Goal: Transaction & Acquisition: Purchase product/service

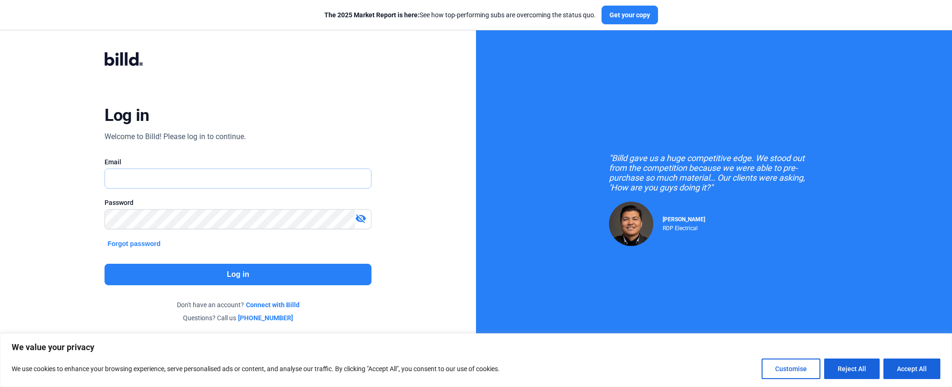
type input "[EMAIL_ADDRESS][DOMAIN_NAME]"
click at [248, 265] on button "Log in" at bounding box center [238, 274] width 267 height 21
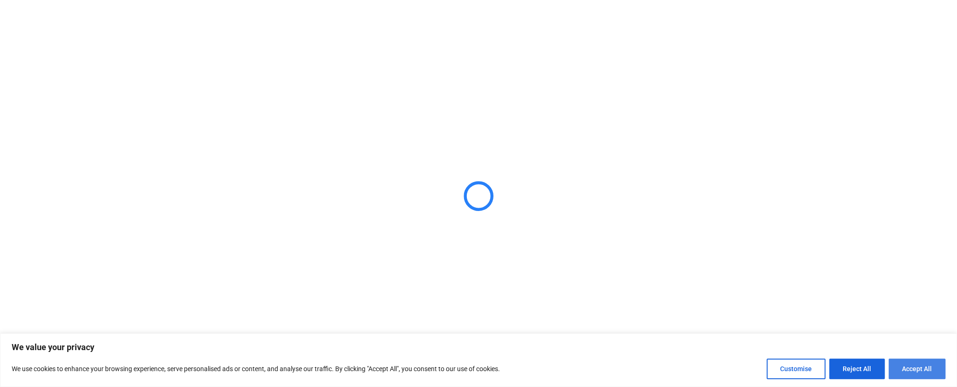
click at [931, 369] on button "Accept All" at bounding box center [916, 368] width 57 height 21
checkbox input "true"
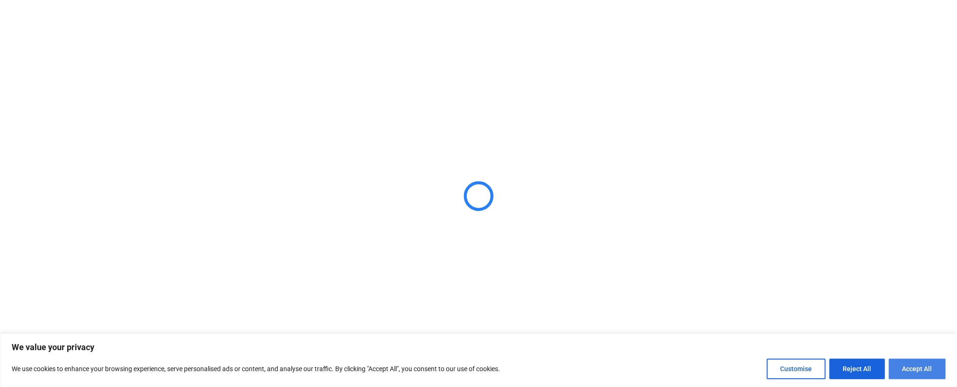
checkbox input "true"
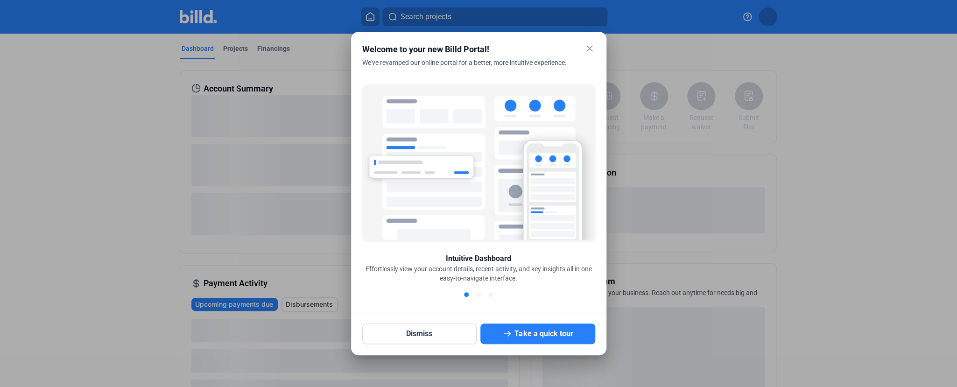
click at [589, 45] on mat-icon "close" at bounding box center [589, 48] width 11 height 11
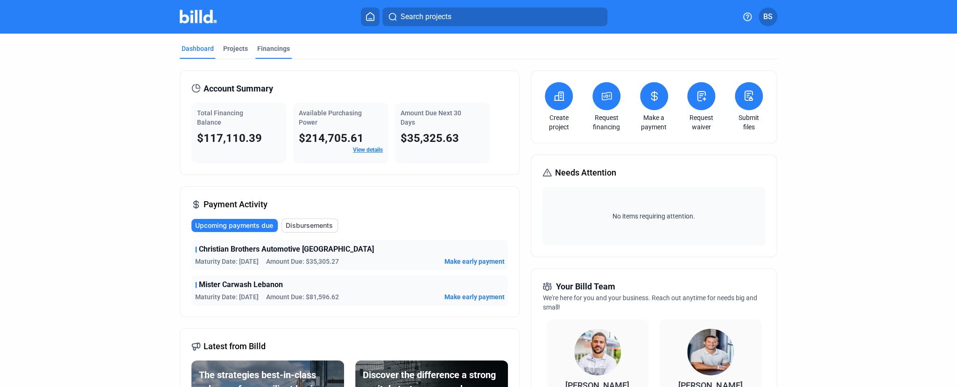
click at [266, 49] on div "Financings" at bounding box center [273, 48] width 33 height 9
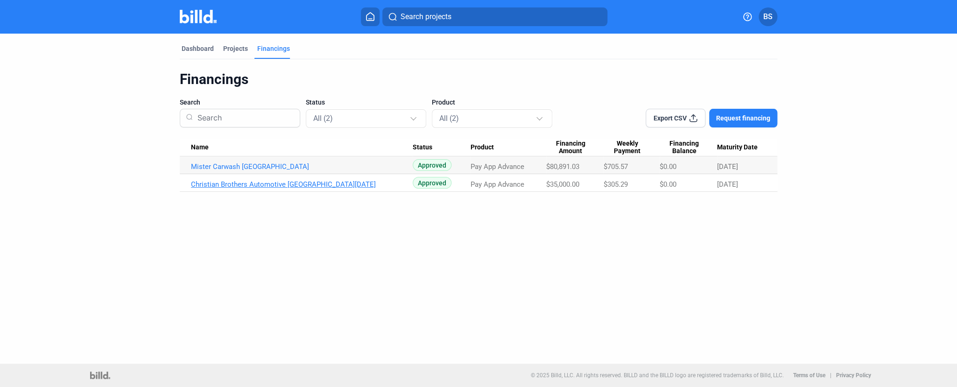
click at [316, 183] on link "Christian Brothers Automotive [GEOGRAPHIC_DATA][DATE]" at bounding box center [302, 184] width 222 height 8
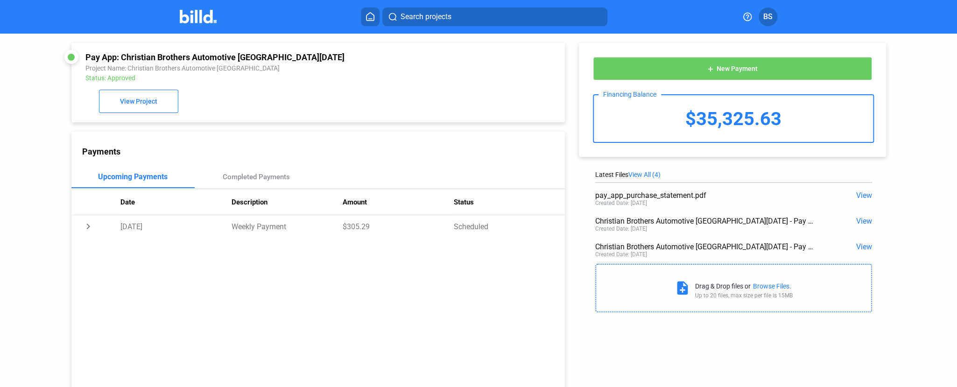
click at [768, 114] on div "$35,325.63" at bounding box center [732, 118] width 279 height 47
click at [744, 68] on span "New Payment" at bounding box center [736, 68] width 41 height 7
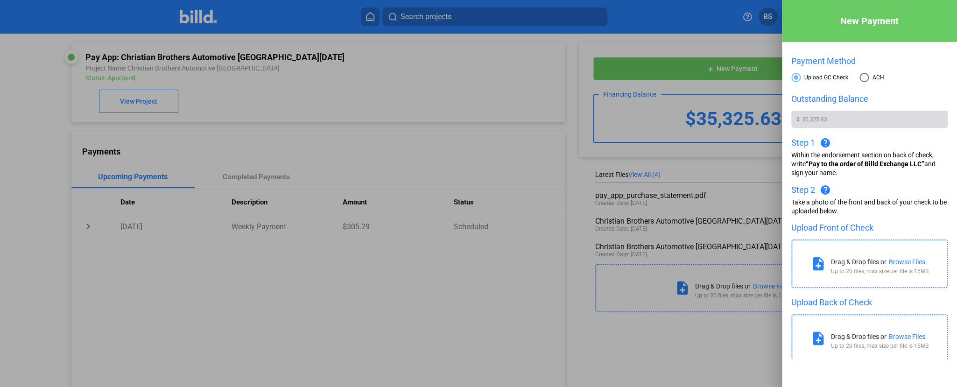
click at [862, 78] on span at bounding box center [863, 77] width 9 height 9
click at [862, 78] on input "ACH" at bounding box center [863, 77] width 9 height 9
radio input "true"
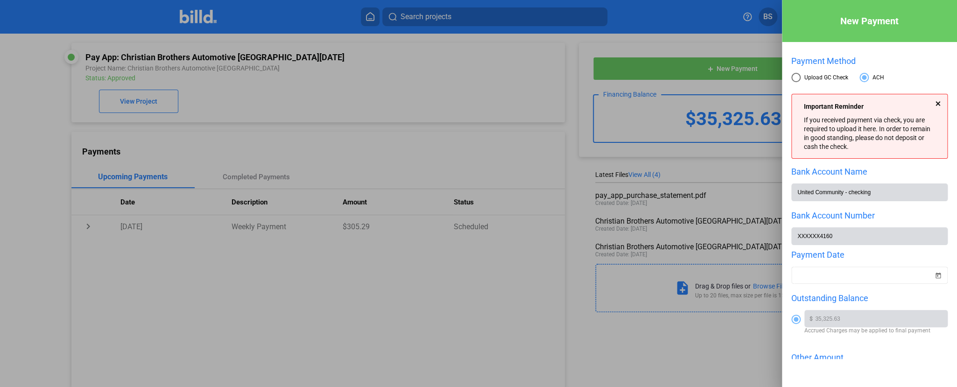
click at [935, 105] on div at bounding box center [937, 103] width 5 height 5
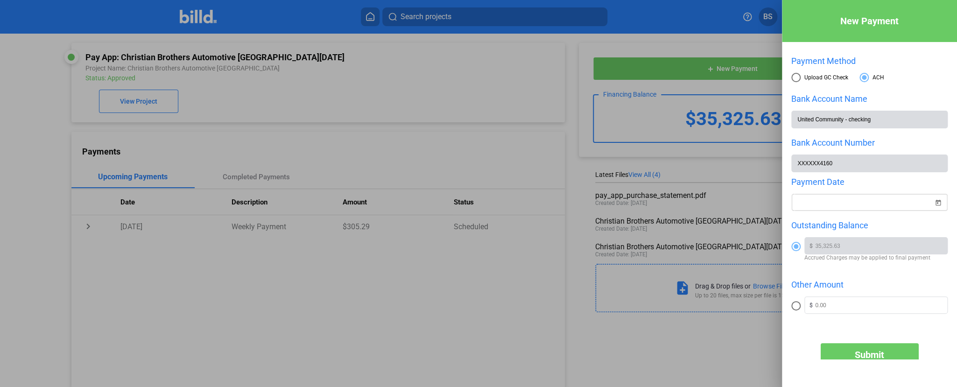
click at [936, 204] on span "Open calendar" at bounding box center [937, 197] width 22 height 22
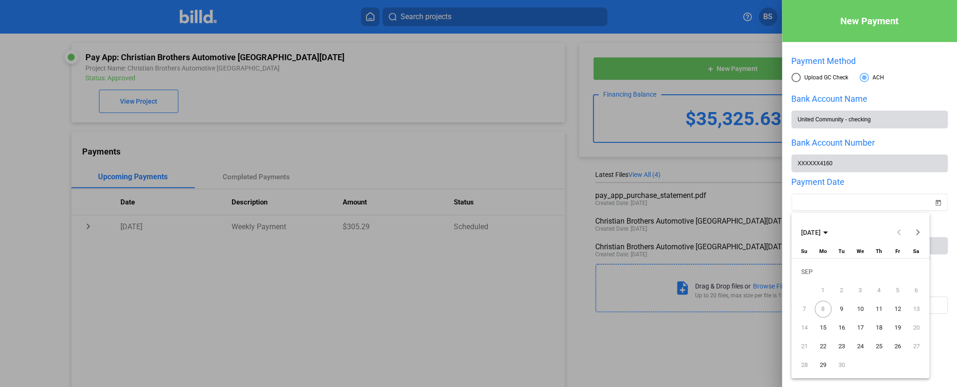
click at [842, 309] on span "9" at bounding box center [841, 308] width 17 height 17
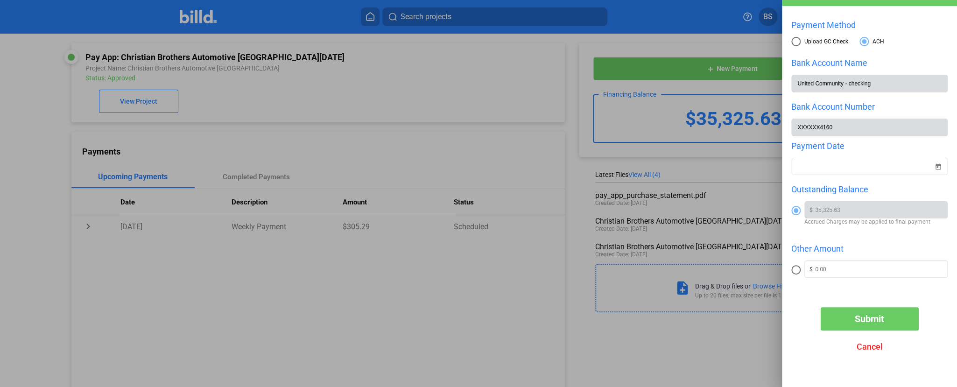
scroll to position [38, 0]
click at [869, 324] on span "Submit" at bounding box center [868, 318] width 29 height 11
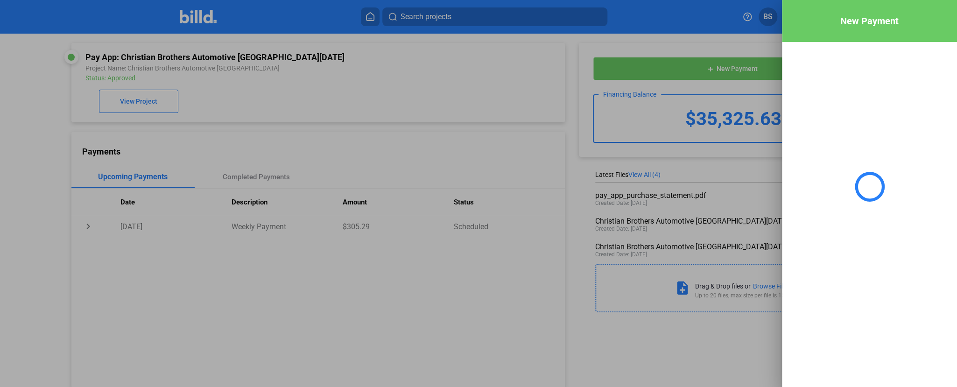
scroll to position [0, 0]
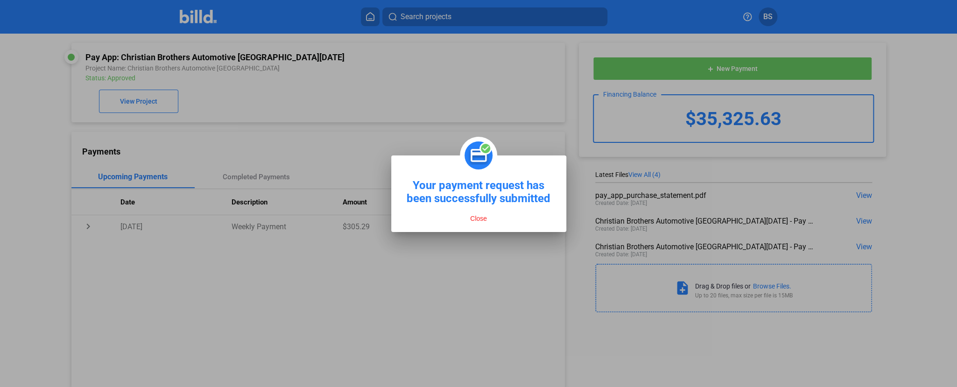
click at [480, 222] on button "Close" at bounding box center [478, 218] width 22 height 8
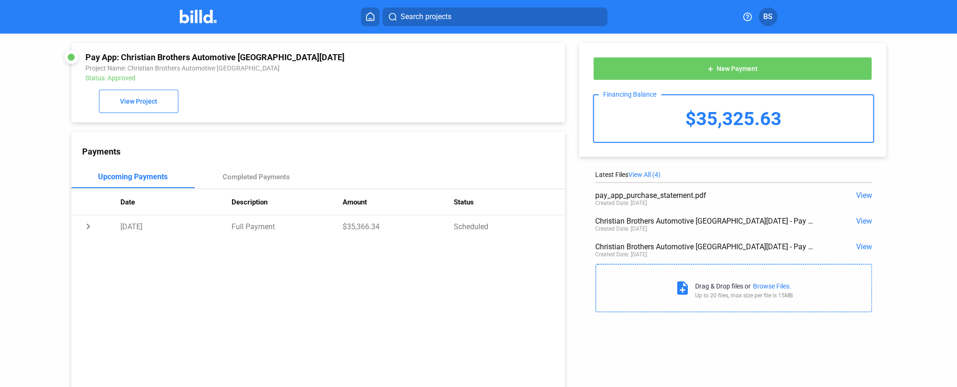
click at [374, 17] on icon at bounding box center [369, 17] width 7 height 8
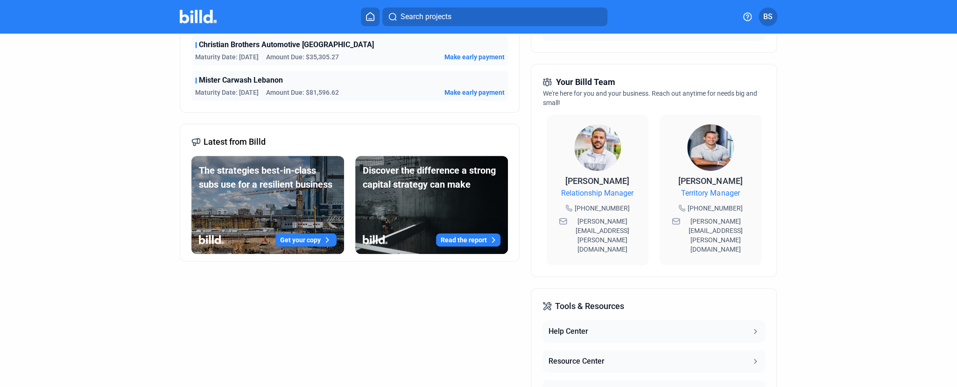
scroll to position [295, 0]
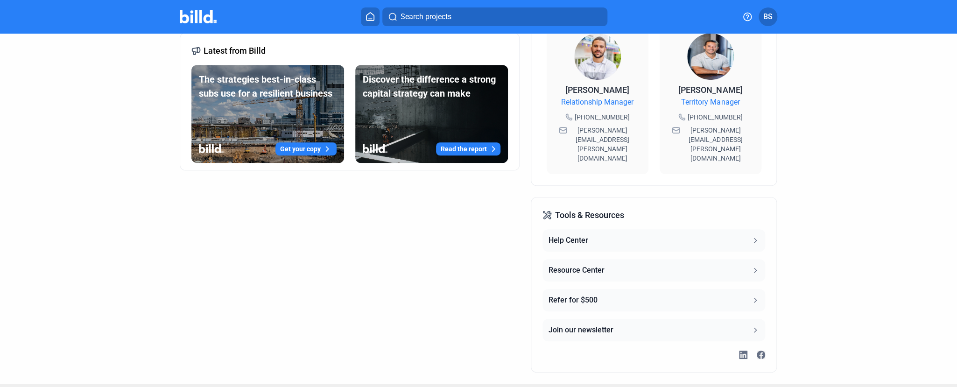
click at [898, 187] on dashboard "Dashboard Projects Financings Account Summary Total Financing Balance $117,110.…" at bounding box center [478, 60] width 861 height 645
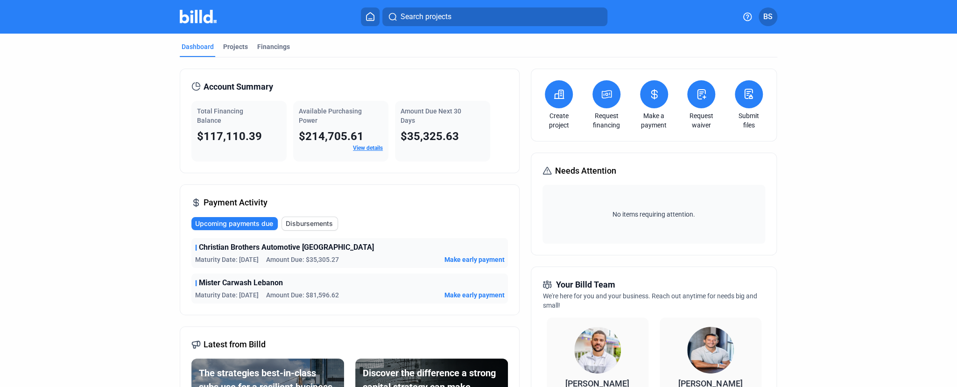
scroll to position [0, 0]
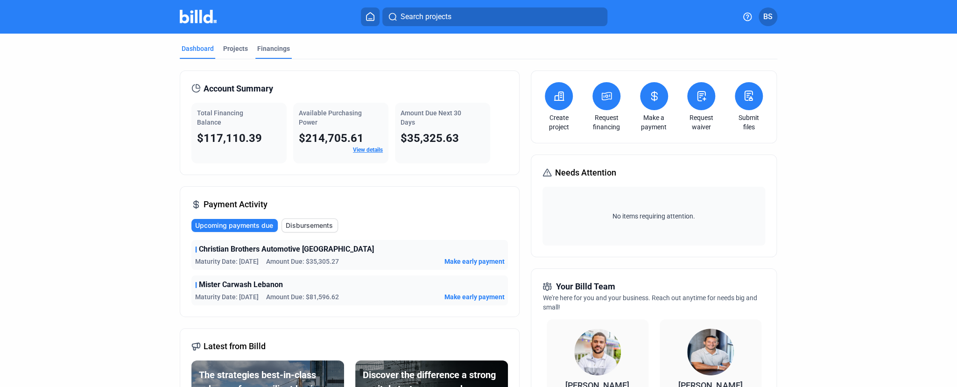
click at [268, 47] on div "Financings" at bounding box center [273, 48] width 33 height 9
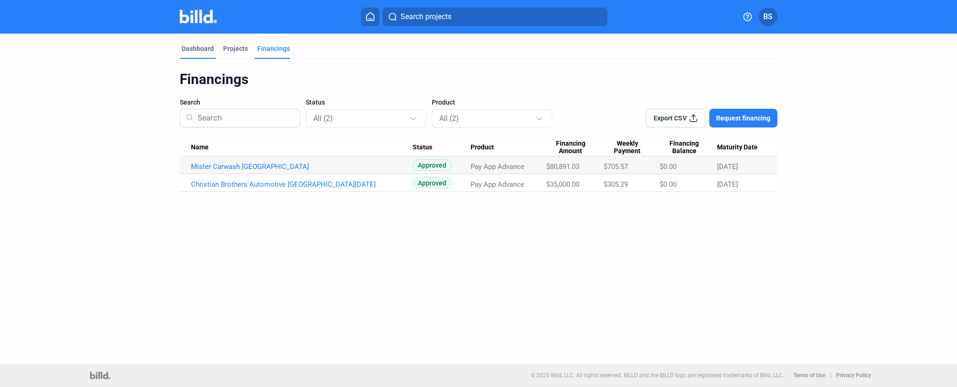
click at [198, 48] on div "Dashboard" at bounding box center [198, 48] width 32 height 9
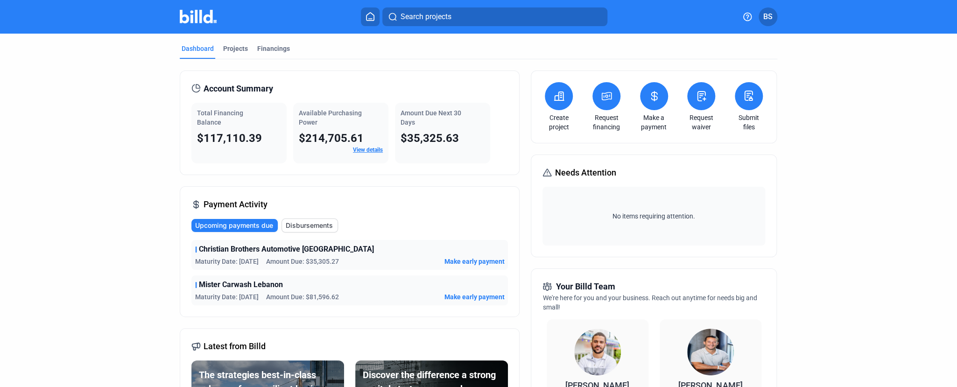
drag, startPoint x: 403, startPoint y: 138, endPoint x: 463, endPoint y: 145, distance: 60.7
click at [463, 145] on div "$35,325.63" at bounding box center [442, 138] width 84 height 15
click at [463, 146] on div "Amount Due Next 30 Days $35,325.63" at bounding box center [442, 133] width 95 height 61
drag, startPoint x: 456, startPoint y: 138, endPoint x: 388, endPoint y: 135, distance: 67.7
click at [388, 135] on div "Total Financing Balance $117,110.39 Available Purchasing Power $214,705.61 View…" at bounding box center [349, 133] width 316 height 61
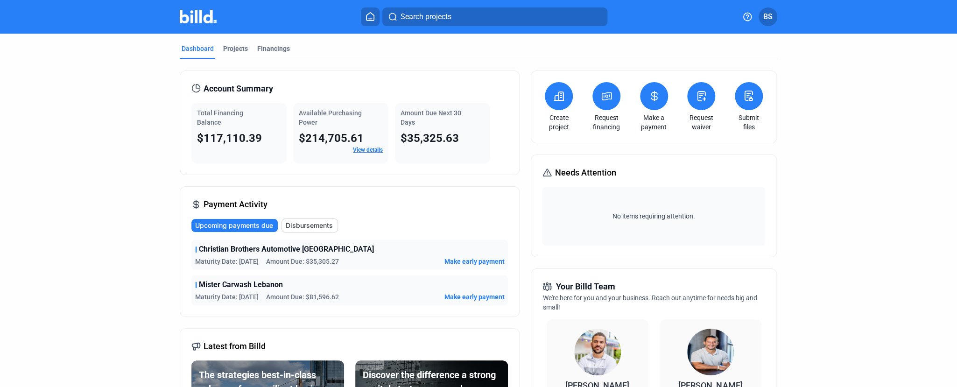
click at [395, 137] on div "Amount Due Next 30 Days $35,325.63" at bounding box center [442, 133] width 95 height 61
drag, startPoint x: 396, startPoint y: 137, endPoint x: 462, endPoint y: 144, distance: 67.1
click at [462, 144] on div "Amount Due Next 30 Days $35,325.63" at bounding box center [442, 133] width 95 height 61
click at [462, 144] on div "$35,325.63" at bounding box center [442, 138] width 84 height 15
drag, startPoint x: 454, startPoint y: 138, endPoint x: 396, endPoint y: 136, distance: 58.8
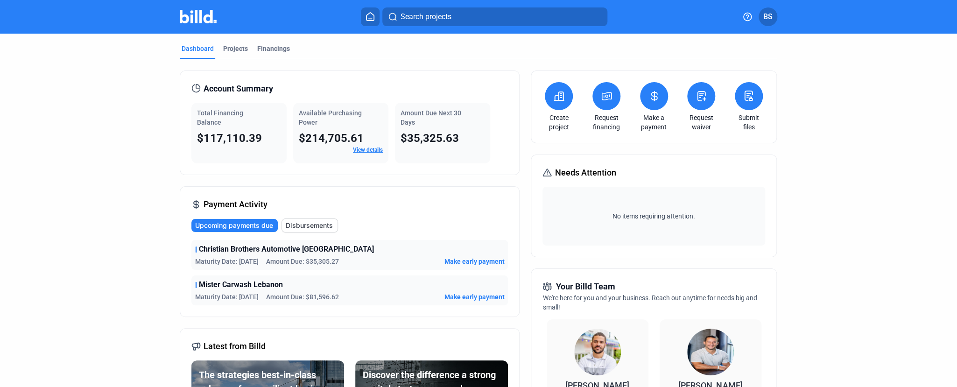
click at [395, 136] on div "Amount Due Next 30 Days $35,325.63" at bounding box center [442, 133] width 95 height 61
click at [396, 136] on div "Amount Due Next 30 Days $35,325.63" at bounding box center [442, 133] width 95 height 61
drag, startPoint x: 398, startPoint y: 137, endPoint x: 458, endPoint y: 138, distance: 60.2
click at [458, 138] on div "$35,325.63" at bounding box center [442, 138] width 84 height 15
click at [458, 139] on div "$35,325.63" at bounding box center [442, 138] width 84 height 15
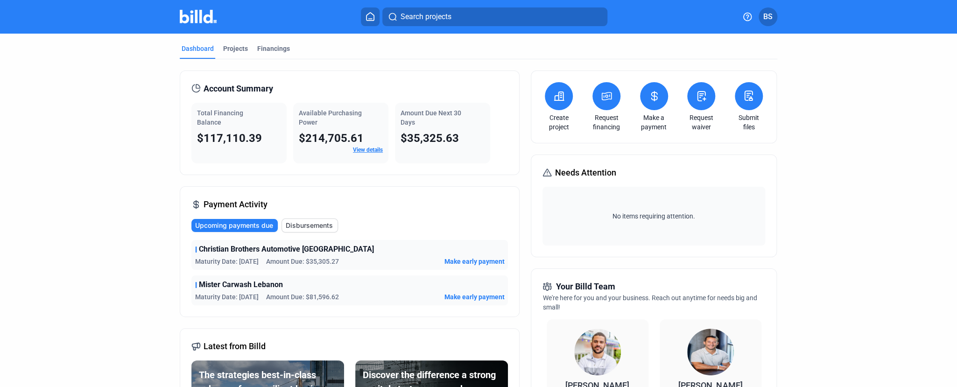
drag, startPoint x: 553, startPoint y: 171, endPoint x: 612, endPoint y: 172, distance: 58.3
click at [612, 172] on span "Needs Attention" at bounding box center [584, 172] width 61 height 13
click at [615, 174] on div "Needs Attention" at bounding box center [653, 172] width 222 height 13
drag, startPoint x: 456, startPoint y: 138, endPoint x: 398, endPoint y: 137, distance: 57.9
click at [400, 137] on div "$35,325.63" at bounding box center [442, 138] width 84 height 15
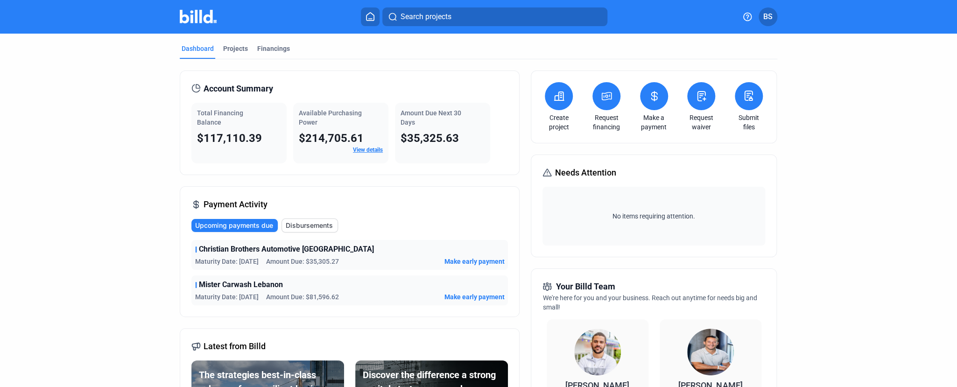
click at [400, 137] on span "$35,325.63" at bounding box center [429, 138] width 58 height 13
drag, startPoint x: 398, startPoint y: 138, endPoint x: 447, endPoint y: 137, distance: 48.5
click at [447, 137] on span "$35,325.63" at bounding box center [429, 138] width 58 height 13
click at [442, 158] on div "Amount Due Next 30 Days $35,325.63" at bounding box center [442, 133] width 95 height 61
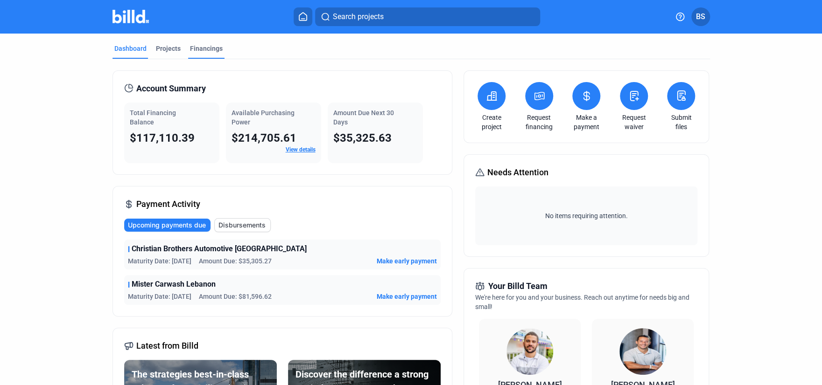
click at [196, 49] on div "Financings" at bounding box center [206, 48] width 33 height 9
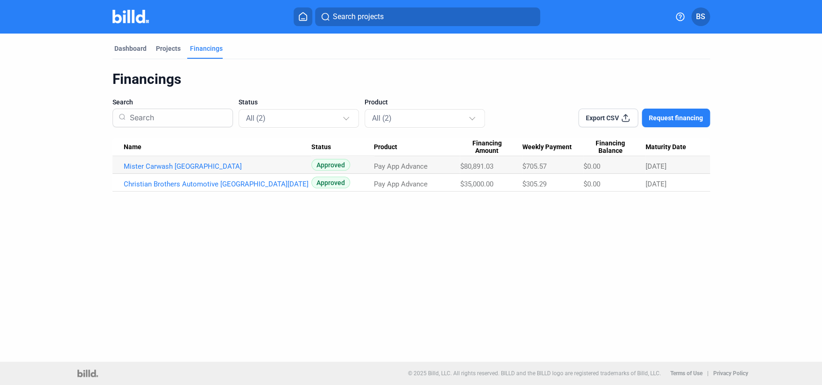
drag, startPoint x: 472, startPoint y: 166, endPoint x: 499, endPoint y: 164, distance: 26.6
click at [499, 164] on div "$80,891.03" at bounding box center [491, 166] width 62 height 8
click at [537, 165] on span "$705.57" at bounding box center [534, 166] width 24 height 8
